Goal: Find specific page/section: Find specific page/section

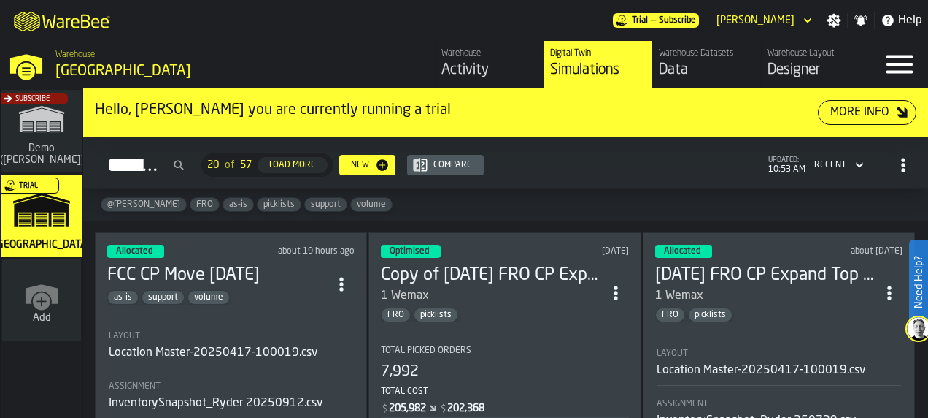
click at [889, 25] on icon "button-toggle-Help" at bounding box center [888, 21] width 12 height 12
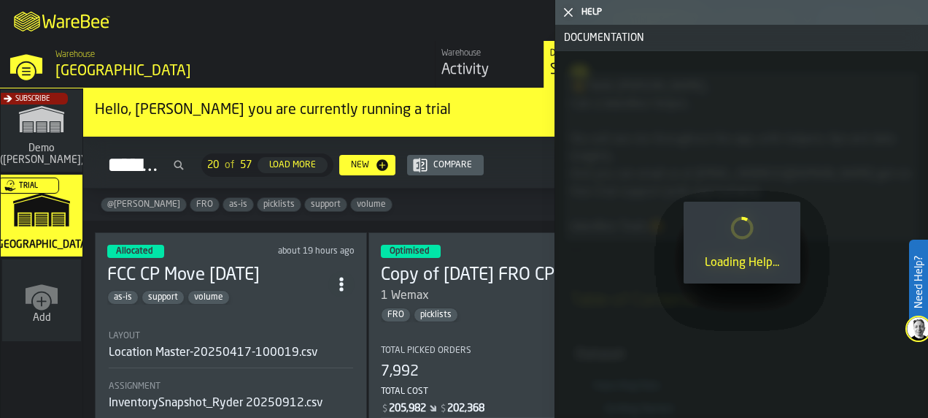
click at [305, 204] on span "support" at bounding box center [326, 204] width 42 height 10
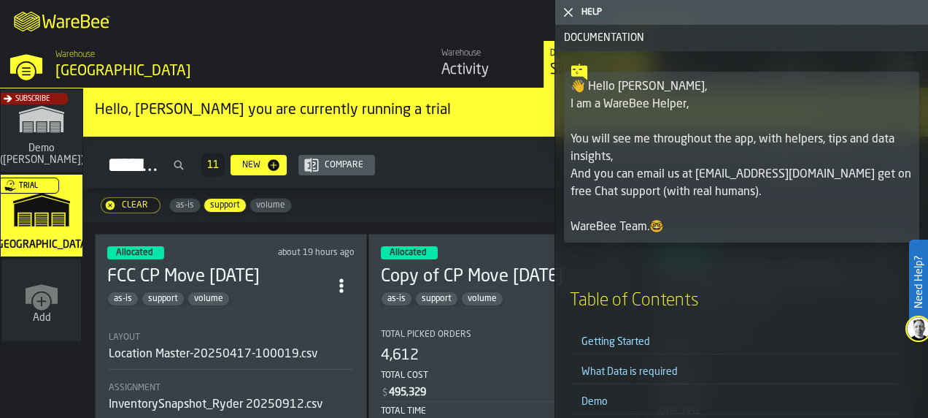
click at [572, 13] on icon "button-toggle-Close me" at bounding box center [569, 13] width 18 height 18
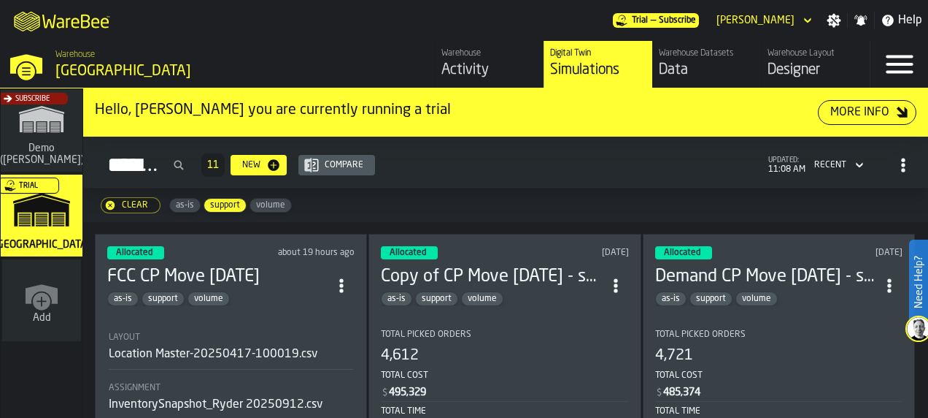
click at [301, 277] on h3 "FCC CP Move [DATE]" at bounding box center [217, 276] width 221 height 23
